Goal: Task Accomplishment & Management: Complete application form

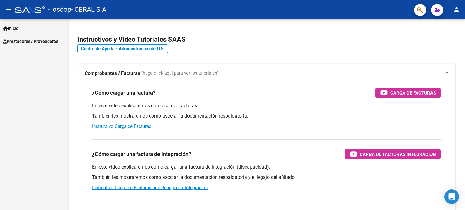
click at [21, 40] on span "Prestadores / Proveedores" at bounding box center [30, 41] width 55 height 7
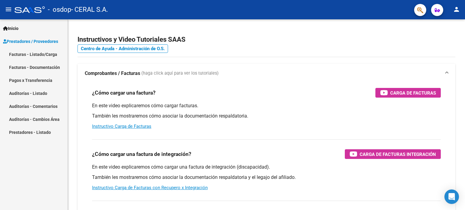
click at [20, 54] on link "Facturas - Listado/Carga" at bounding box center [33, 54] width 67 height 13
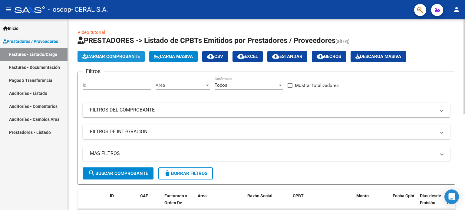
click at [114, 55] on span "Cargar Comprobante" at bounding box center [111, 56] width 58 height 5
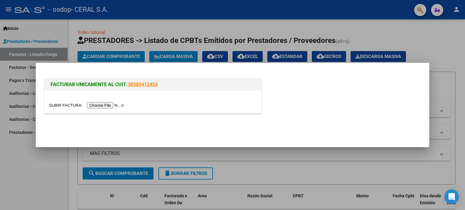
click at [104, 104] on input "file" at bounding box center [87, 105] width 77 height 6
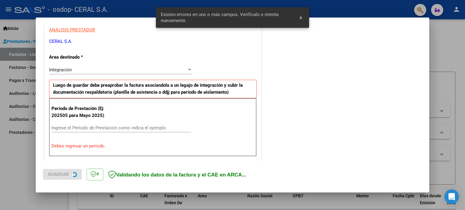
scroll to position [130, 0]
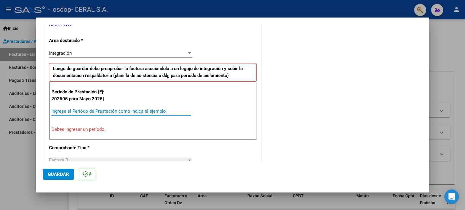
click at [107, 110] on input "Ingrese el Período de Prestación como indica el ejemplo" at bounding box center [121, 111] width 140 height 5
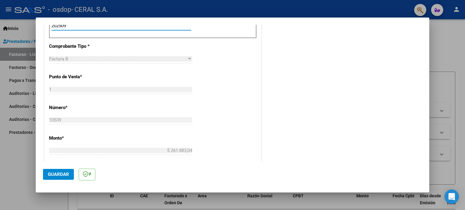
scroll to position [213, 0]
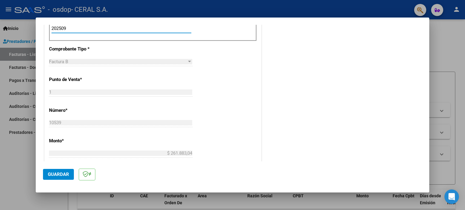
type input "202509"
click at [53, 175] on span "Guardar" at bounding box center [58, 174] width 21 height 5
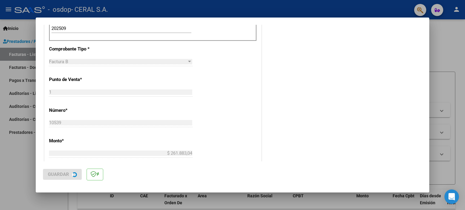
scroll to position [0, 0]
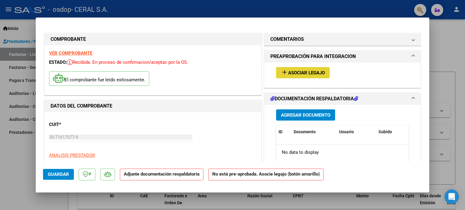
click at [309, 73] on span "Asociar Legajo" at bounding box center [306, 72] width 37 height 5
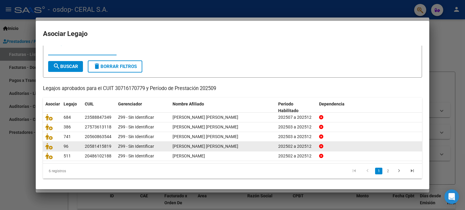
scroll to position [20, 0]
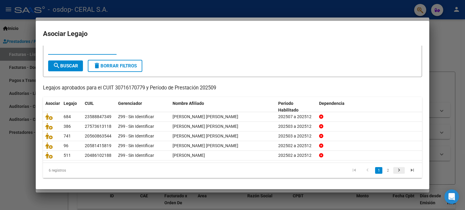
click at [395, 171] on icon "go to next page" at bounding box center [399, 171] width 8 height 7
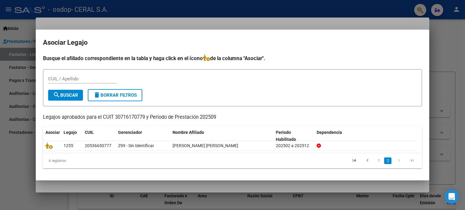
scroll to position [0, 0]
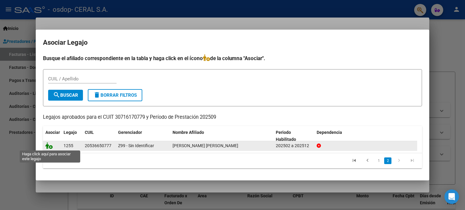
click at [51, 145] on icon at bounding box center [48, 146] width 7 height 7
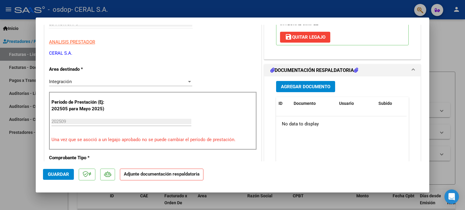
scroll to position [121, 0]
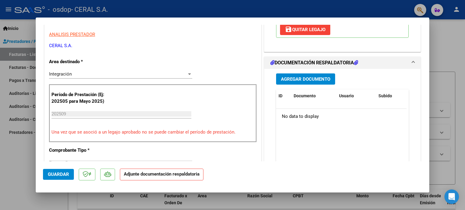
click at [306, 77] on span "Agregar Documento" at bounding box center [305, 79] width 49 height 5
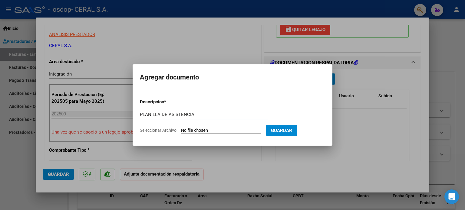
type input "PLANILLA DE ASISTENCIA"
click at [286, 129] on span "Guardar" at bounding box center [281, 130] width 21 height 5
click at [213, 125] on form "Descripcion * PLANILLA DE ASISTENCIA Escriba aquí una descripcion Seleccionar A…" at bounding box center [232, 116] width 185 height 44
click at [187, 128] on app-file-uploader "Seleccionar Archivo" at bounding box center [203, 130] width 126 height 5
drag, startPoint x: 272, startPoint y: 81, endPoint x: 238, endPoint y: 106, distance: 42.9
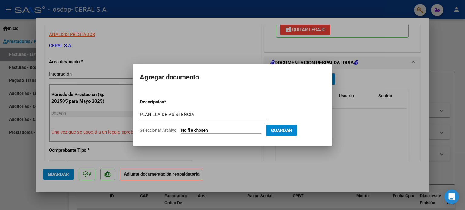
click at [271, 81] on h2 "Agregar documento" at bounding box center [232, 78] width 185 height 12
click at [211, 128] on input "Seleccionar Archivo" at bounding box center [221, 131] width 80 height 6
type input "C:\fakepath\PA-[PERSON_NAME] [PERSON_NAME] 09-2025.pdf"
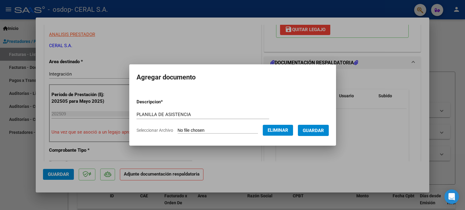
click at [324, 132] on span "Guardar" at bounding box center [313, 130] width 21 height 5
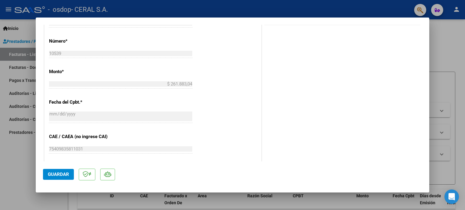
scroll to position [303, 0]
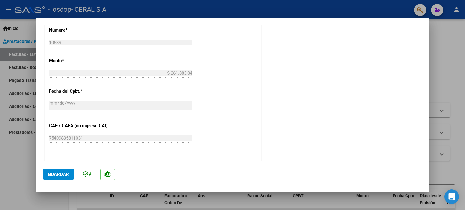
click at [56, 173] on span "Guardar" at bounding box center [58, 174] width 21 height 5
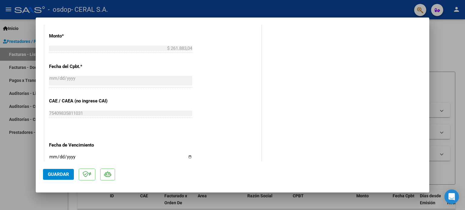
scroll to position [404, 0]
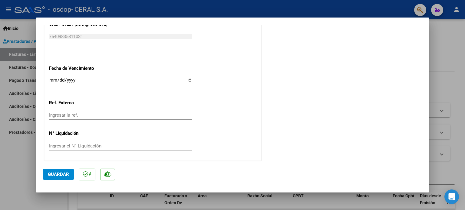
click at [57, 174] on span "Guardar" at bounding box center [58, 174] width 21 height 5
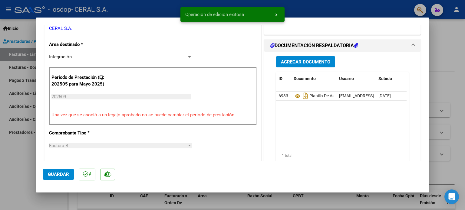
scroll to position [0, 0]
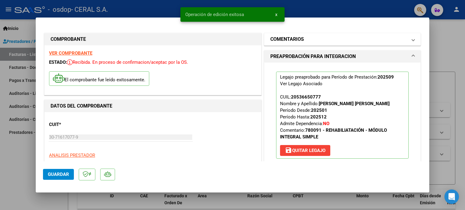
click at [412, 39] on span at bounding box center [413, 39] width 2 height 7
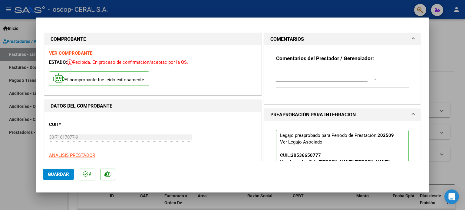
click at [412, 38] on span at bounding box center [413, 39] width 2 height 7
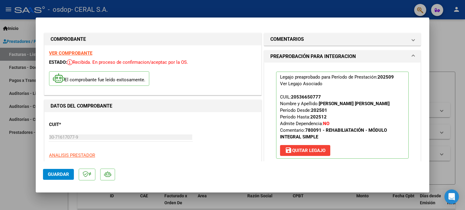
click at [407, 55] on span "PREAPROBACIÓN PARA INTEGRACION" at bounding box center [341, 56] width 142 height 7
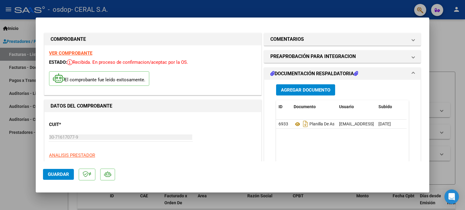
click at [412, 72] on span at bounding box center [413, 73] width 2 height 7
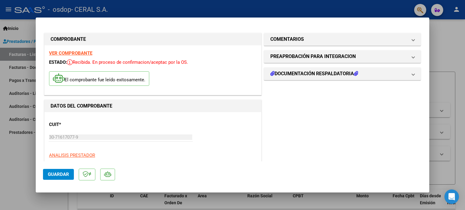
click at [450, 38] on div at bounding box center [232, 105] width 465 height 210
type input "$ 0,00"
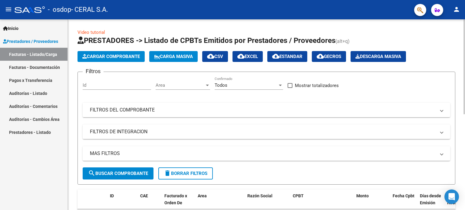
click at [110, 55] on span "Cargar Comprobante" at bounding box center [111, 56] width 58 height 5
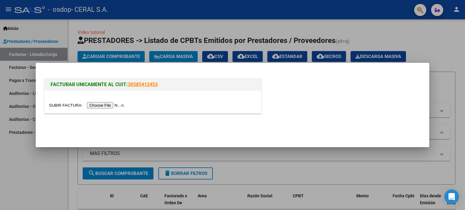
click at [99, 106] on input "file" at bounding box center [87, 105] width 77 height 6
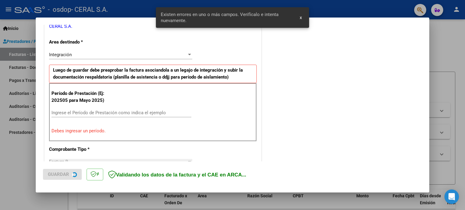
scroll to position [130, 0]
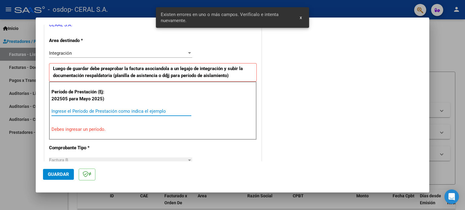
click at [108, 111] on input "Ingrese el Período de Prestación como indica el ejemplo" at bounding box center [121, 111] width 140 height 5
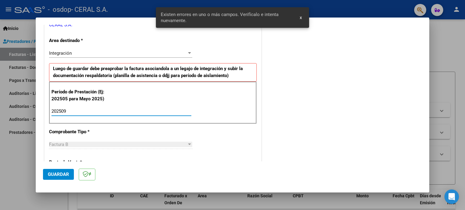
type input "202509"
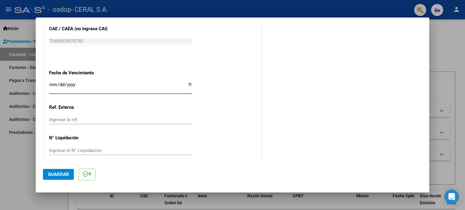
scroll to position [395, 0]
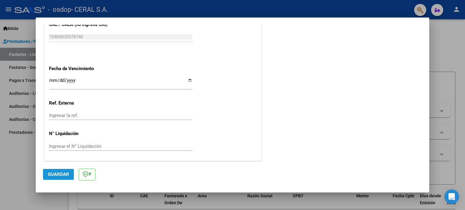
click at [59, 172] on button "Guardar" at bounding box center [58, 174] width 31 height 11
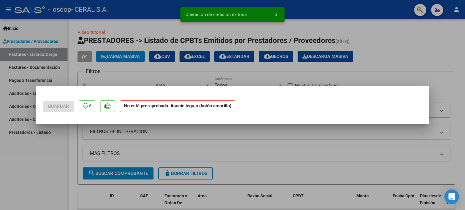
scroll to position [0, 0]
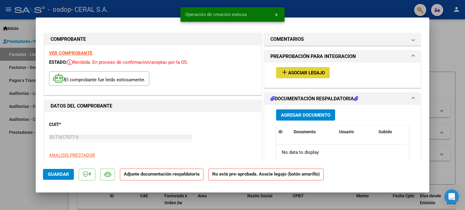
click at [312, 72] on span "Asociar Legajo" at bounding box center [306, 72] width 37 height 5
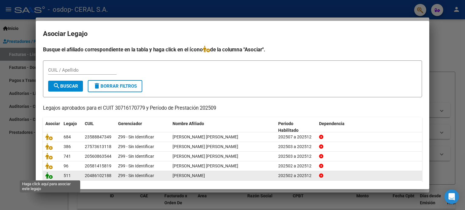
click at [49, 174] on icon at bounding box center [48, 176] width 7 height 7
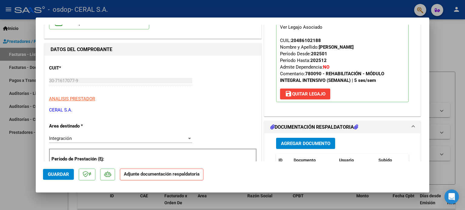
scroll to position [61, 0]
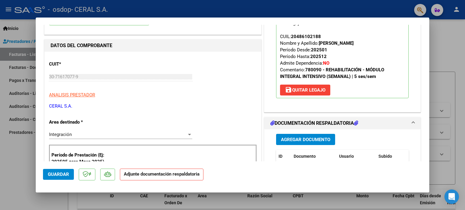
click at [303, 137] on span "Agregar Documento" at bounding box center [305, 139] width 49 height 5
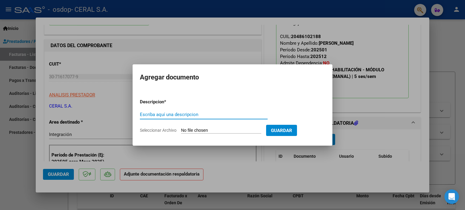
paste input "PLANILLA DE ASISTENCIA"
type input "PLANILLA DE ASISTENCIA"
click at [226, 130] on input "Seleccionar Archivo" at bounding box center [221, 131] width 80 height 6
type input "C:\fakepath\PA-[PERSON_NAME] 09-2025.pdf"
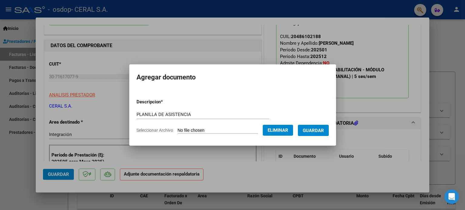
click at [324, 128] on span "Guardar" at bounding box center [313, 130] width 21 height 5
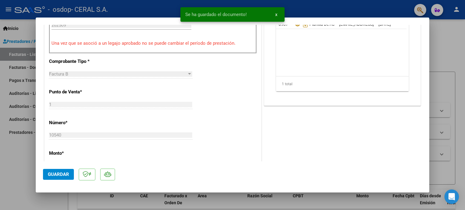
scroll to position [212, 0]
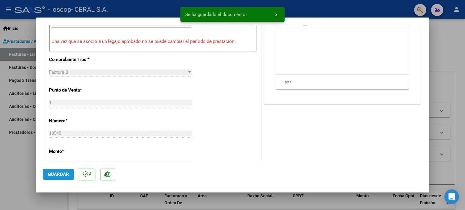
click at [59, 173] on span "Guardar" at bounding box center [58, 174] width 21 height 5
click at [278, 16] on button "x" at bounding box center [276, 14] width 12 height 11
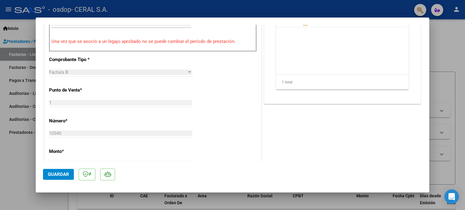
click at [303, 7] on div at bounding box center [232, 105] width 465 height 210
type input "$ 0,00"
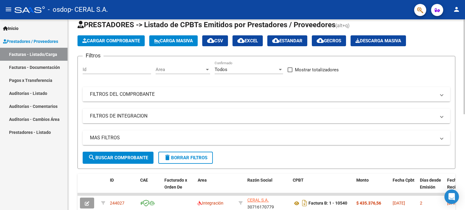
scroll to position [0, 0]
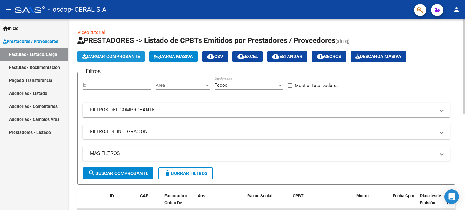
click at [108, 56] on span "Cargar Comprobante" at bounding box center [111, 56] width 58 height 5
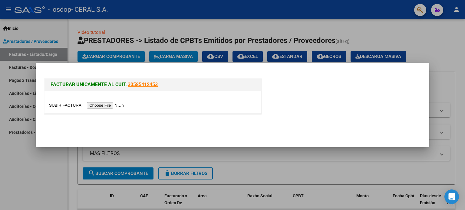
click at [104, 105] on input "file" at bounding box center [87, 105] width 77 height 6
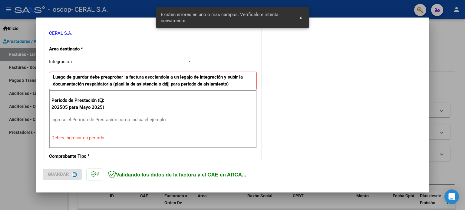
scroll to position [130, 0]
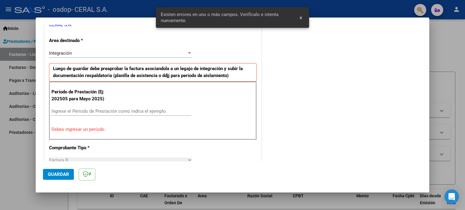
click at [104, 114] on div "Ingrese el Período de Prestación como indica el ejemplo" at bounding box center [121, 111] width 140 height 9
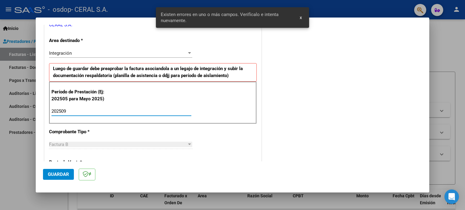
type input "202509"
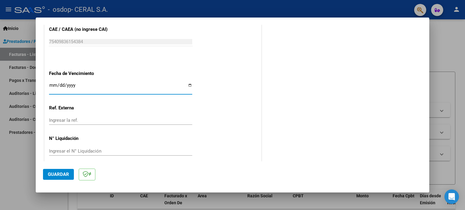
scroll to position [395, 0]
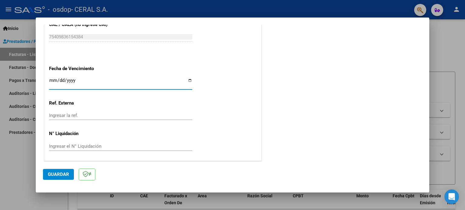
click at [59, 172] on span "Guardar" at bounding box center [58, 174] width 21 height 5
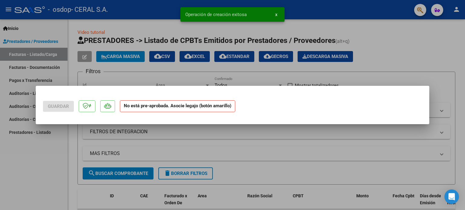
scroll to position [0, 0]
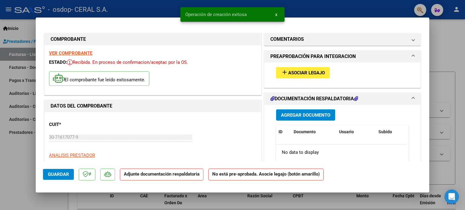
click at [311, 72] on span "Asociar Legajo" at bounding box center [306, 72] width 37 height 5
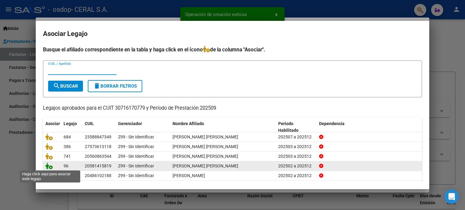
click at [50, 167] on icon at bounding box center [48, 166] width 7 height 7
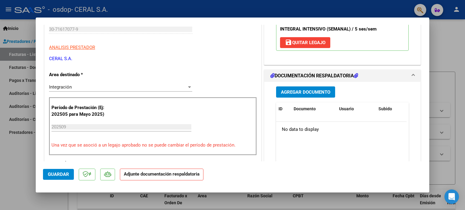
scroll to position [121, 0]
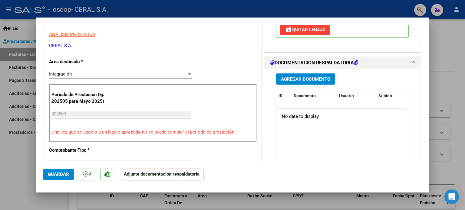
click at [309, 77] on span "Agregar Documento" at bounding box center [305, 79] width 49 height 5
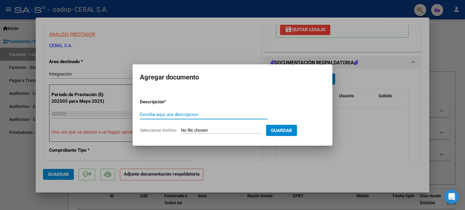
paste input "PLANILLA DE ASISTENCIA"
type input "PLANILLA DE ASISTENCIA"
click at [219, 129] on input "Seleccionar Archivo" at bounding box center [221, 131] width 80 height 6
type input "C:\fakepath\PA-[PERSON_NAME] [PERSON_NAME] 09-2025.pdf"
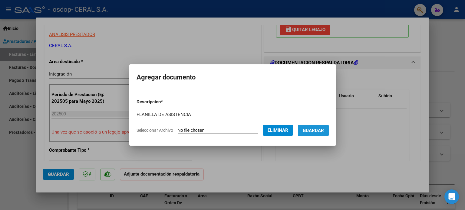
click at [321, 130] on span "Guardar" at bounding box center [313, 130] width 21 height 5
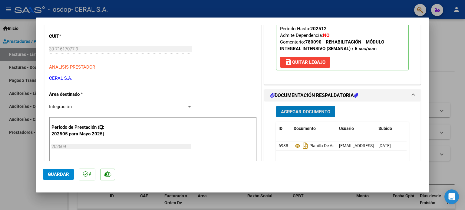
scroll to position [91, 0]
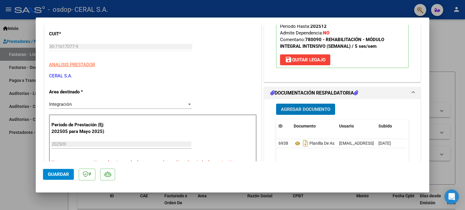
click at [62, 174] on span "Guardar" at bounding box center [58, 174] width 21 height 5
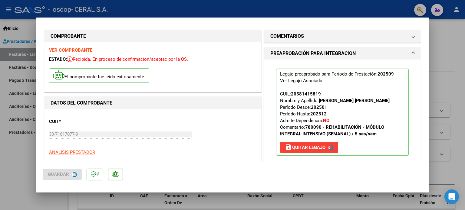
scroll to position [0, 0]
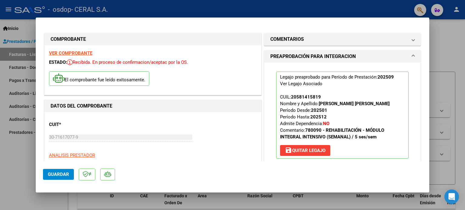
click at [283, 8] on div at bounding box center [232, 105] width 465 height 210
type input "$ 0,00"
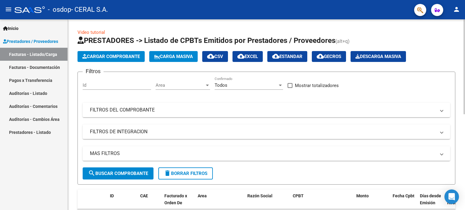
click at [117, 55] on span "Cargar Comprobante" at bounding box center [111, 56] width 58 height 5
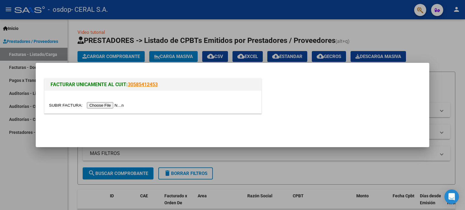
click at [112, 105] on input "file" at bounding box center [87, 105] width 77 height 6
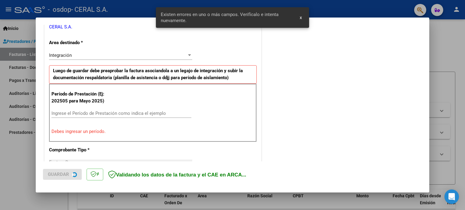
scroll to position [130, 0]
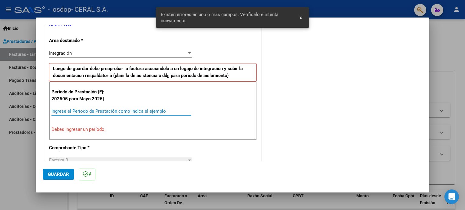
click at [102, 110] on input "Ingrese el Período de Prestación como indica el ejemplo" at bounding box center [121, 111] width 140 height 5
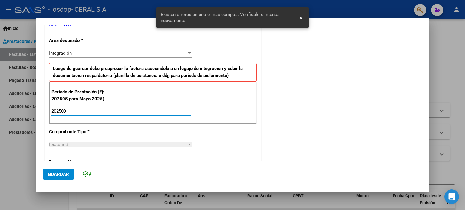
type input "202509"
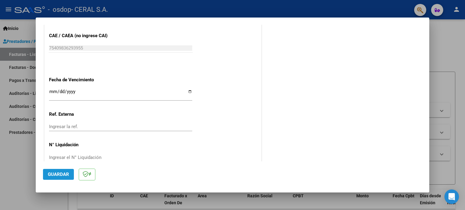
click at [57, 174] on span "Guardar" at bounding box center [58, 174] width 21 height 5
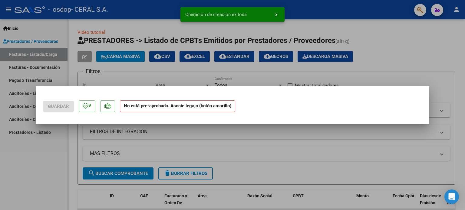
scroll to position [0, 0]
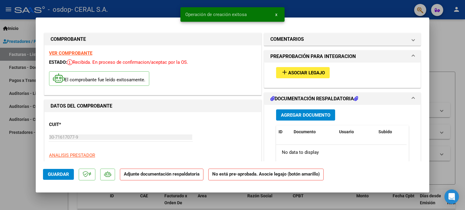
click at [303, 71] on span "Asociar Legajo" at bounding box center [306, 72] width 37 height 5
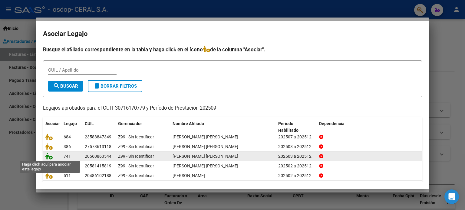
click at [50, 157] on icon at bounding box center [48, 156] width 7 height 7
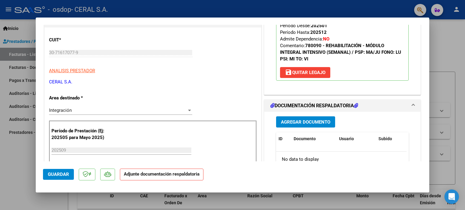
scroll to position [121, 0]
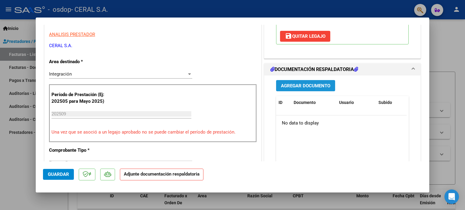
click at [299, 89] on span "Agregar Documento" at bounding box center [305, 85] width 49 height 5
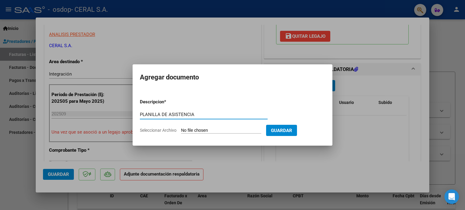
type input "PLANILLA DE ASISTENCIA"
click at [216, 128] on app-file-uploader "Seleccionar Archivo" at bounding box center [203, 130] width 126 height 5
click at [197, 128] on input "Seleccionar Archivo" at bounding box center [221, 131] width 80 height 6
type input "C:\fakepath\PA-[PERSON_NAME] [PERSON_NAME] 09-2025.pdf"
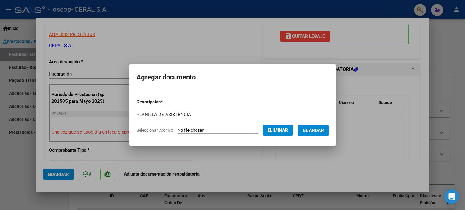
click at [324, 129] on span "Guardar" at bounding box center [313, 130] width 21 height 5
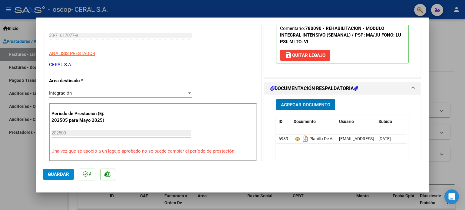
scroll to position [151, 0]
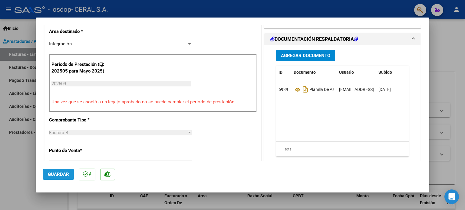
click at [54, 174] on span "Guardar" at bounding box center [58, 174] width 21 height 5
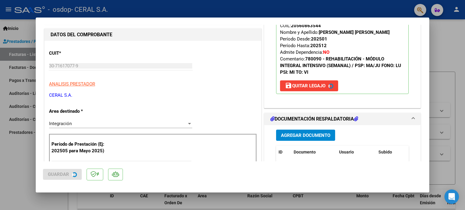
scroll to position [61, 0]
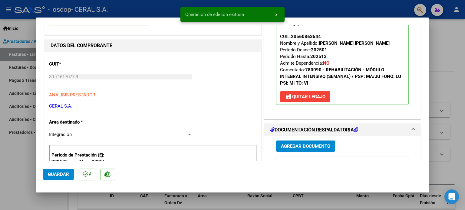
click at [326, 4] on div at bounding box center [232, 105] width 465 height 210
type input "$ 0,00"
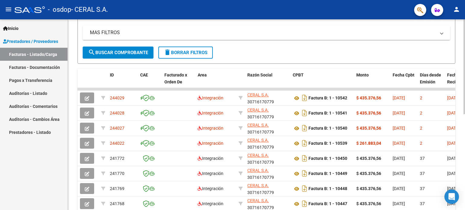
scroll to position [0, 0]
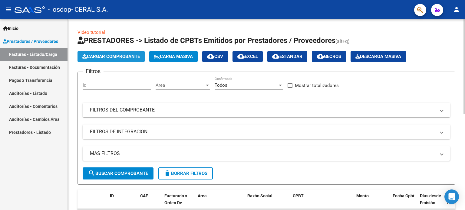
click at [103, 53] on button "Cargar Comprobante" at bounding box center [110, 56] width 67 height 11
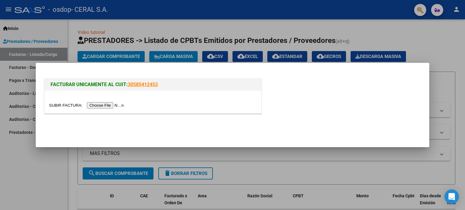
click at [111, 104] on input "file" at bounding box center [87, 105] width 77 height 6
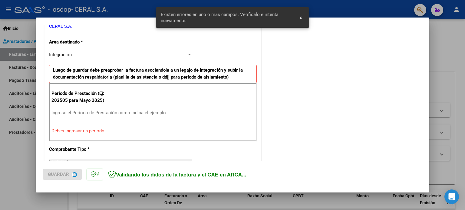
scroll to position [130, 0]
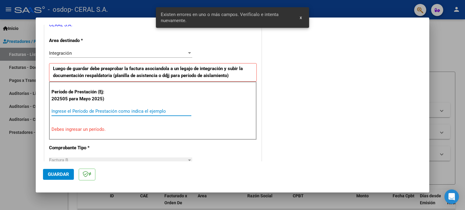
click at [107, 110] on input "Ingrese el Período de Prestación como indica el ejemplo" at bounding box center [121, 111] width 140 height 5
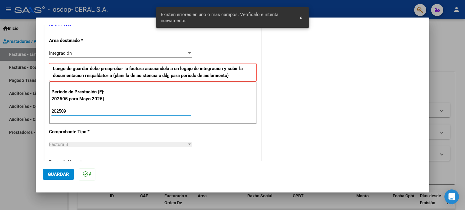
type input "202509"
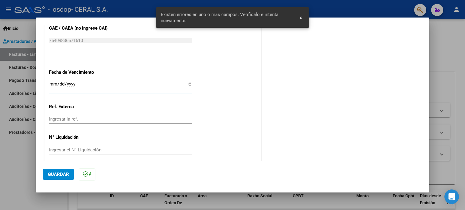
scroll to position [395, 0]
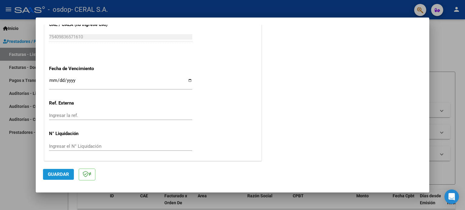
click at [60, 175] on span "Guardar" at bounding box center [58, 174] width 21 height 5
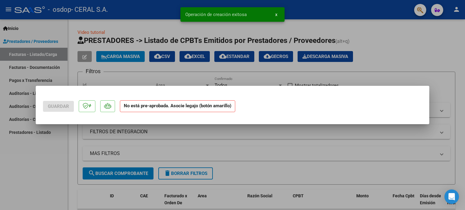
scroll to position [0, 0]
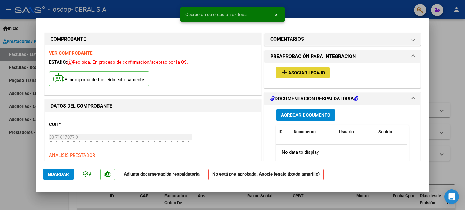
click at [301, 70] on span "Asociar Legajo" at bounding box center [306, 72] width 37 height 5
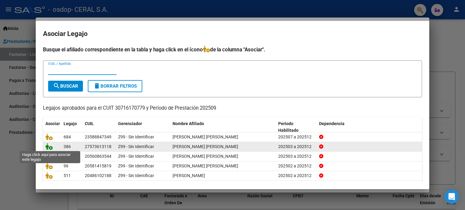
click at [48, 147] on icon at bounding box center [48, 146] width 7 height 7
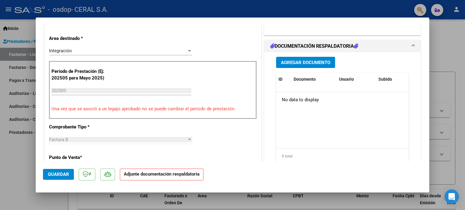
scroll to position [151, 0]
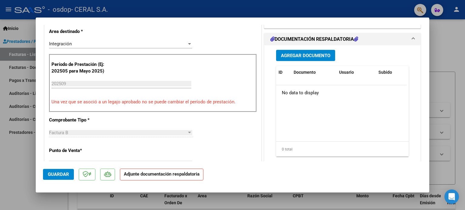
click at [308, 53] on span "Agregar Documento" at bounding box center [305, 55] width 49 height 5
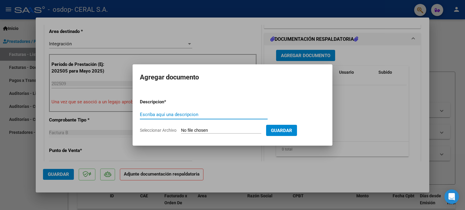
paste input "PLANILLA DE ASISTENCIA"
type input "PLANILLA DE ASISTENCIA"
click at [225, 128] on app-file-uploader "Seleccionar Archivo" at bounding box center [203, 130] width 126 height 5
click at [206, 129] on input "Seleccionar Archivo" at bounding box center [221, 131] width 80 height 6
type input "C:\fakepath\PA-[PERSON_NAME] [PERSON_NAME] 09-2025.pdf"
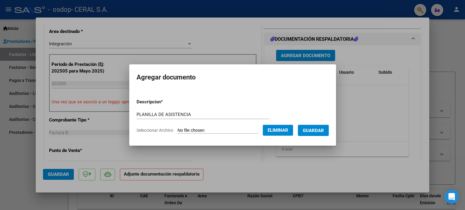
click at [323, 128] on span "Guardar" at bounding box center [313, 130] width 21 height 5
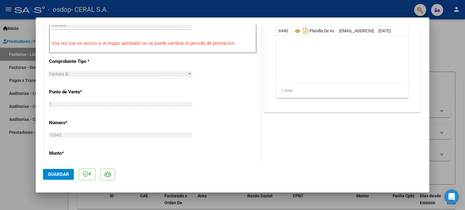
scroll to position [212, 0]
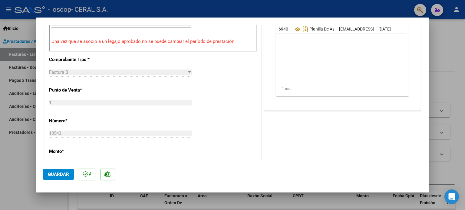
click at [53, 175] on span "Guardar" at bounding box center [58, 174] width 21 height 5
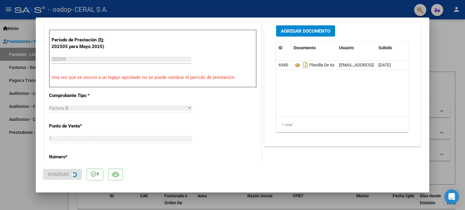
scroll to position [91, 0]
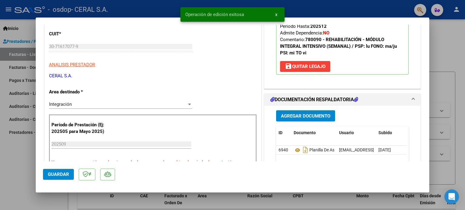
click at [276, 16] on span "x" at bounding box center [276, 14] width 2 height 5
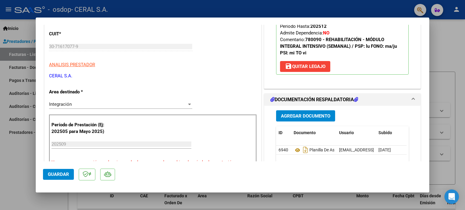
click at [293, 9] on div at bounding box center [232, 105] width 465 height 210
type input "$ 0,00"
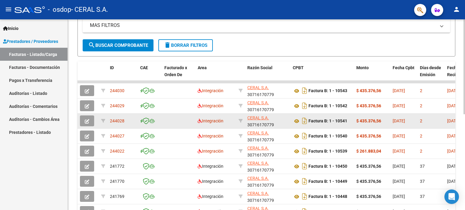
scroll to position [0, 0]
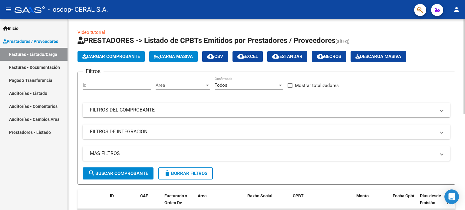
click at [106, 54] on span "Cargar Comprobante" at bounding box center [111, 56] width 58 height 5
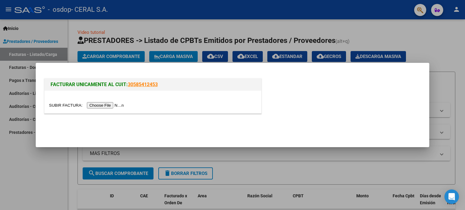
click at [107, 104] on input "file" at bounding box center [87, 105] width 77 height 6
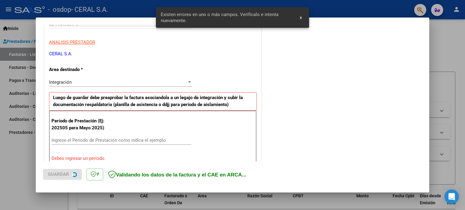
scroll to position [130, 0]
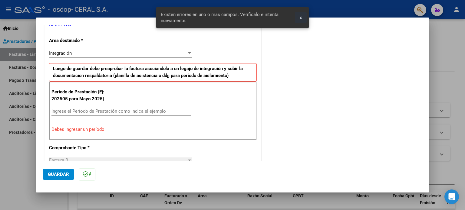
click at [301, 18] on span "x" at bounding box center [301, 17] width 2 height 5
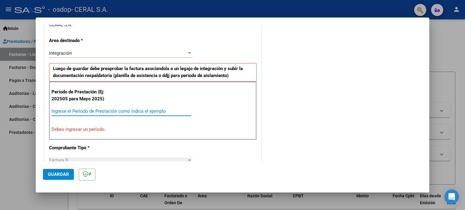
click at [97, 111] on input "Ingrese el Período de Prestación como indica el ejemplo" at bounding box center [121, 111] width 140 height 5
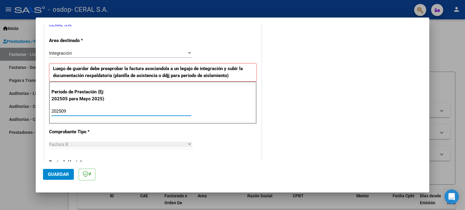
type input "202509"
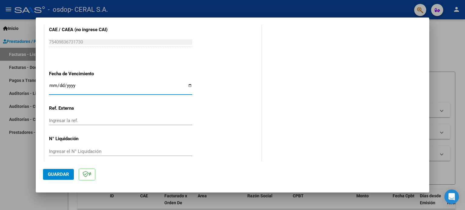
scroll to position [395, 0]
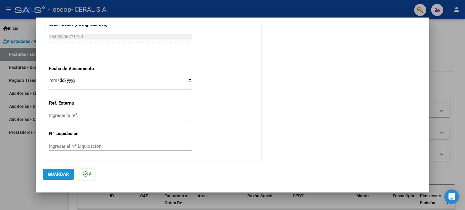
click at [58, 173] on span "Guardar" at bounding box center [58, 174] width 21 height 5
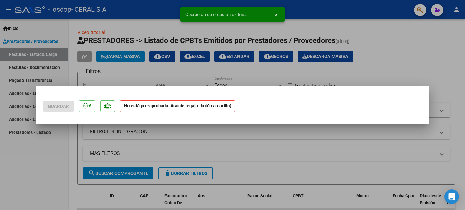
scroll to position [0, 0]
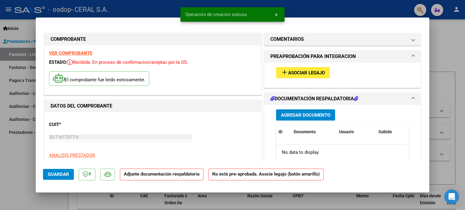
click at [305, 71] on span "Asociar Legajo" at bounding box center [306, 72] width 37 height 5
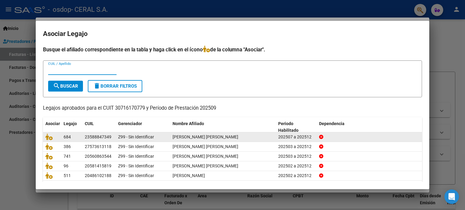
click at [93, 137] on div "23588847349" at bounding box center [98, 137] width 27 height 7
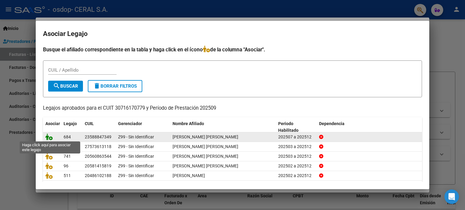
click at [51, 137] on icon at bounding box center [48, 137] width 7 height 7
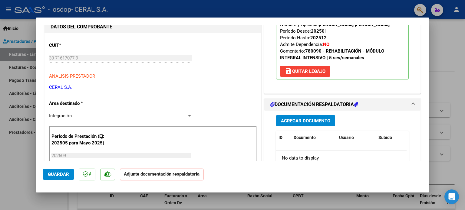
scroll to position [91, 0]
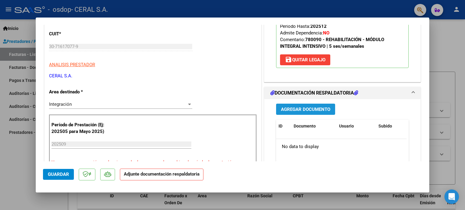
click at [303, 109] on span "Agregar Documento" at bounding box center [305, 109] width 49 height 5
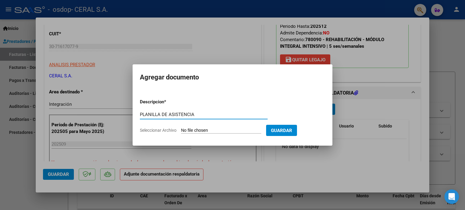
type input "PLANILLA DE ASISTENCIA"
click at [246, 128] on input "Seleccionar Archivo" at bounding box center [221, 131] width 80 height 6
type input "C:\fakepath\PA-[PERSON_NAME]- 09-2025.pdf"
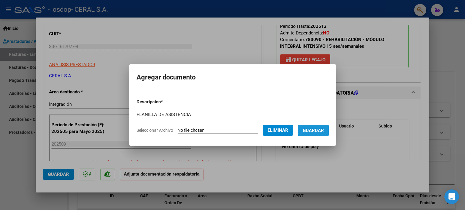
click at [320, 128] on span "Guardar" at bounding box center [313, 130] width 21 height 5
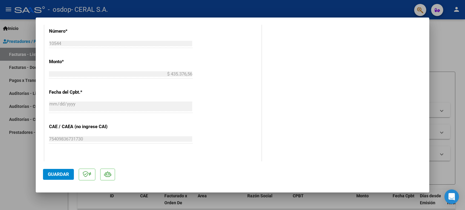
scroll to position [303, 0]
click at [56, 175] on span "Guardar" at bounding box center [58, 174] width 21 height 5
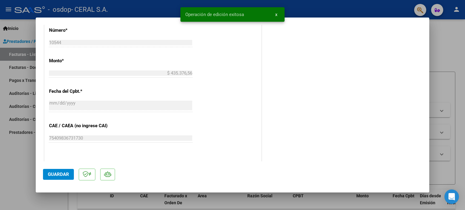
click at [276, 15] on span "x" at bounding box center [276, 14] width 2 height 5
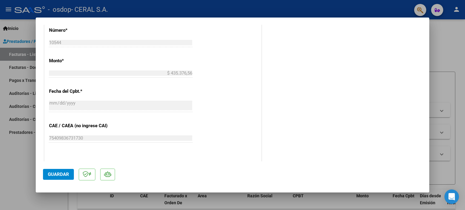
click at [275, 8] on div at bounding box center [232, 105] width 465 height 210
type input "$ 0,00"
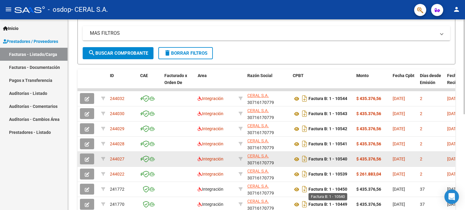
scroll to position [121, 0]
